Goal: Use online tool/utility: Utilize a website feature to perform a specific function

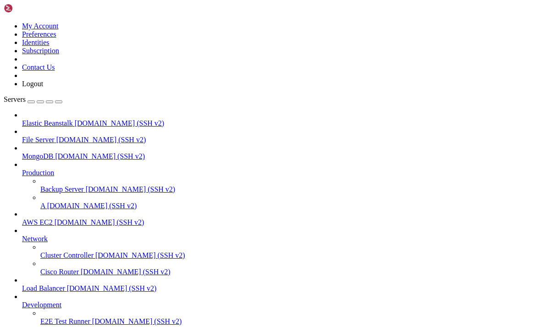
scroll to position [6, 0]
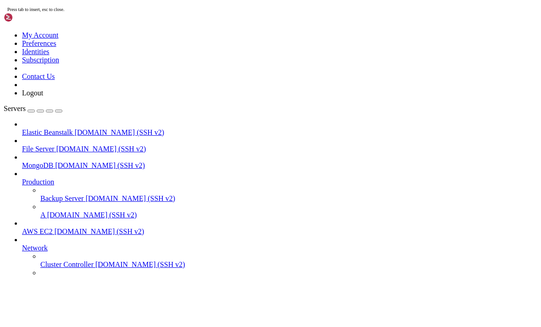
paste textarea "https://github.com/HaakonME/hubzilla.git"
type textarea "https://github.com/HaakonME/hubzilla.git"
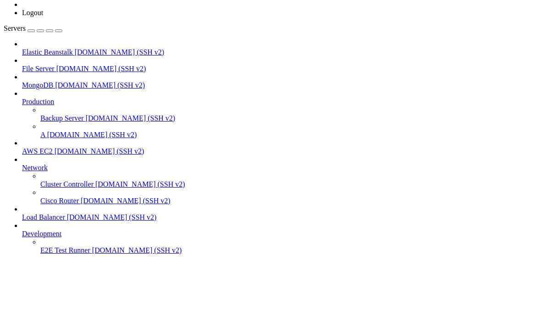
scroll to position [0, 0]
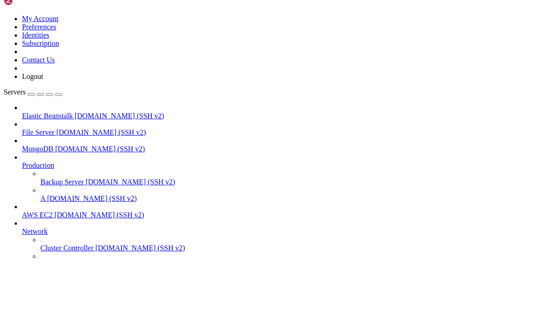
scroll to position [6, 0]
